Goal: Information Seeking & Learning: Learn about a topic

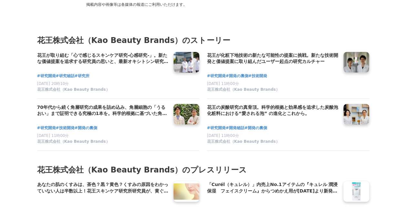
scroll to position [3245, 0]
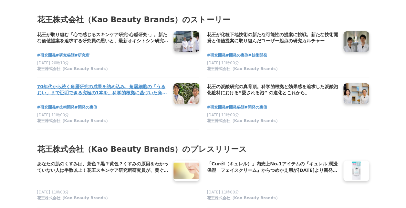
click at [78, 97] on h4 "70年代から続く角層研究の成果を詰め込み、角層細胞の「うるおい」まで証明できる究極の1本を。科学的根拠に基づいた角層解析の技術イノベーションストーリー" at bounding box center [102, 89] width 131 height 13
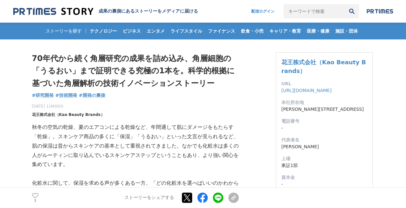
click at [54, 115] on span "花王株式会社（Kao Beauty Brands）" at bounding box center [68, 115] width 73 height 6
click at [74, 30] on div "ストーリーを探す テクノロジー ビジネス エンタメ ライフスタイル ファイナンス 飲食・小売 キャリア・教育 医療・健康 施設・団体" at bounding box center [203, 31] width 380 height 17
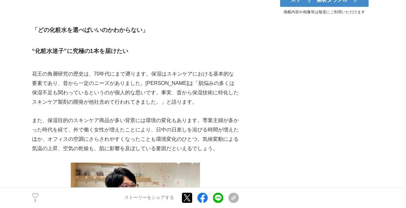
scroll to position [404, 0]
